Goal: Complete application form

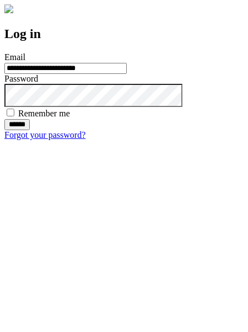
type input "**********"
click at [30, 130] on input "******" at bounding box center [16, 124] width 25 height 11
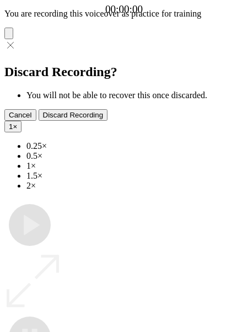
type input "**********"
